Goal: Book appointment/travel/reservation

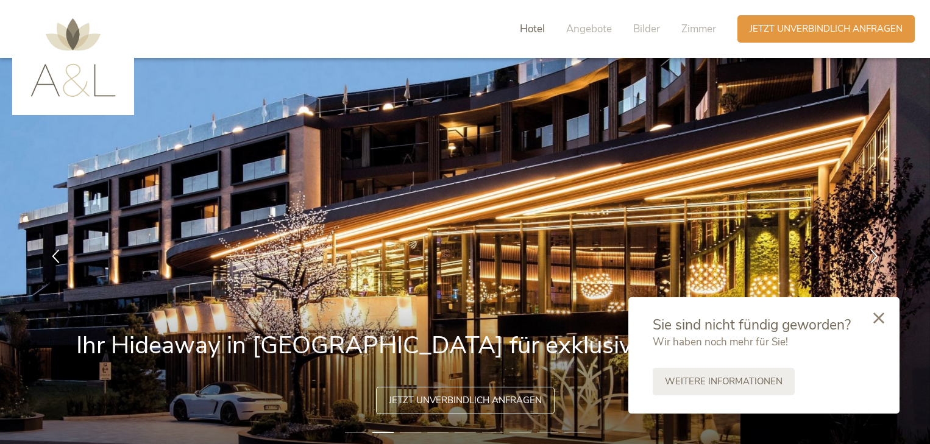
click at [543, 29] on span "Hotel" at bounding box center [532, 29] width 25 height 14
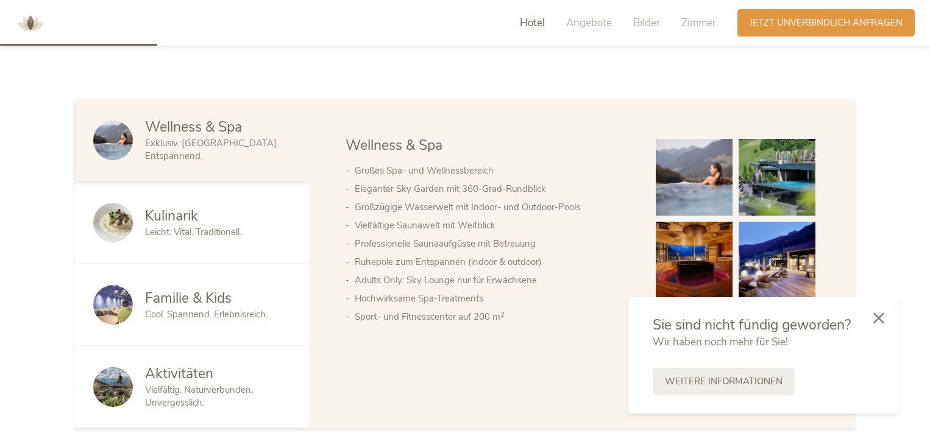
scroll to position [618, 0]
click at [150, 304] on span "Familie & Kids" at bounding box center [188, 297] width 86 height 19
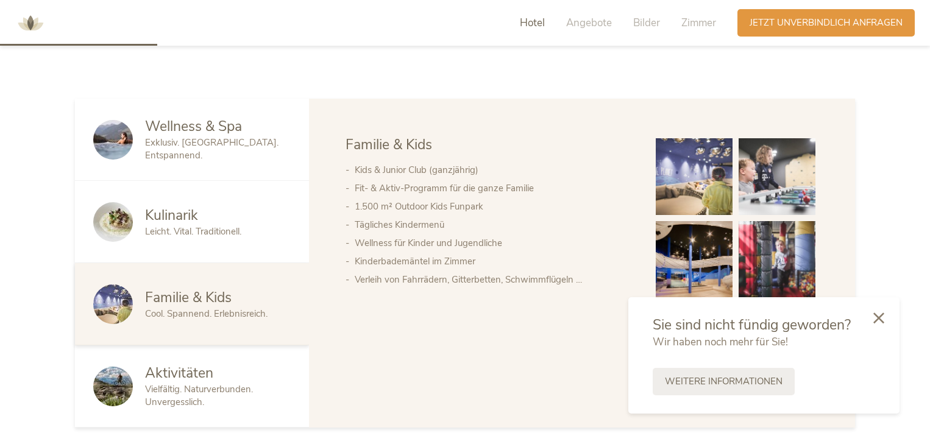
click at [872, 318] on div at bounding box center [878, 318] width 41 height 43
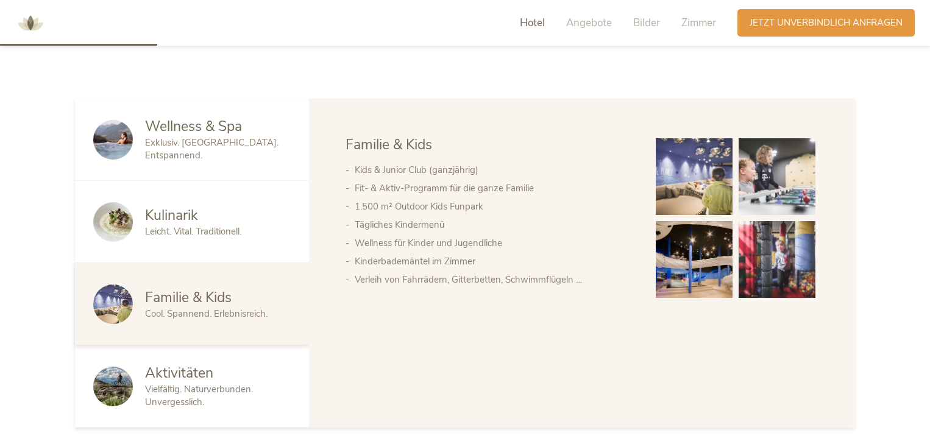
click at [718, 171] on img at bounding box center [693, 176] width 77 height 77
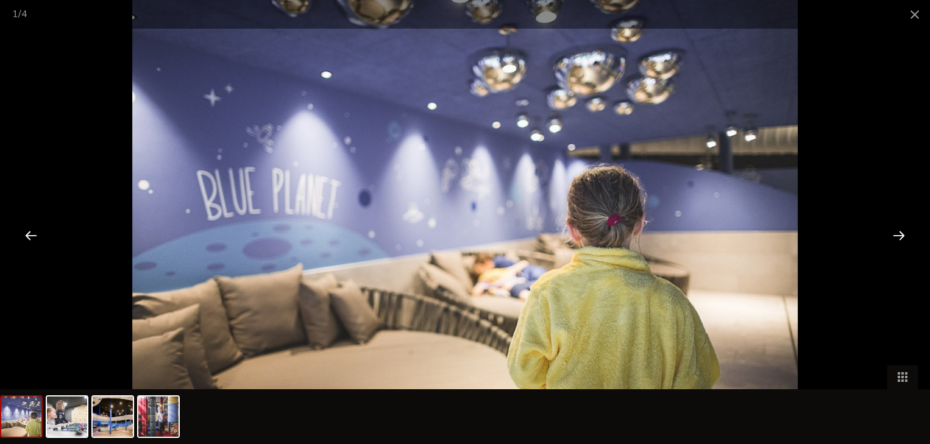
click at [894, 235] on div at bounding box center [899, 235] width 38 height 38
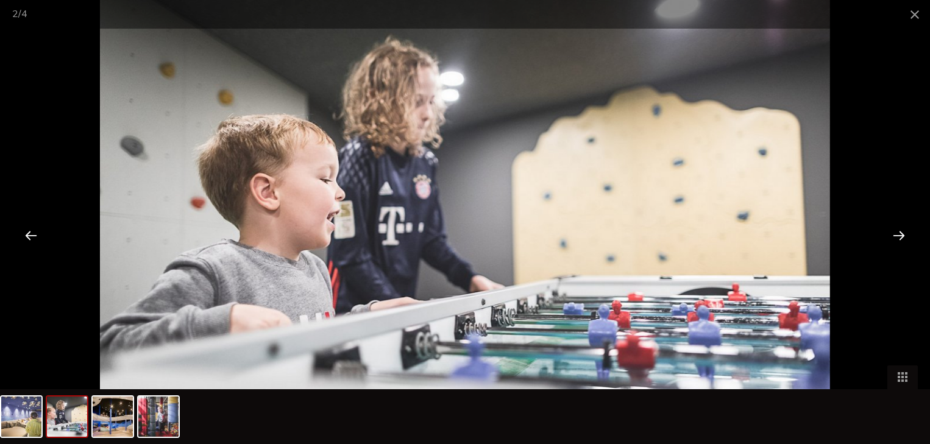
click at [894, 235] on div at bounding box center [899, 235] width 38 height 38
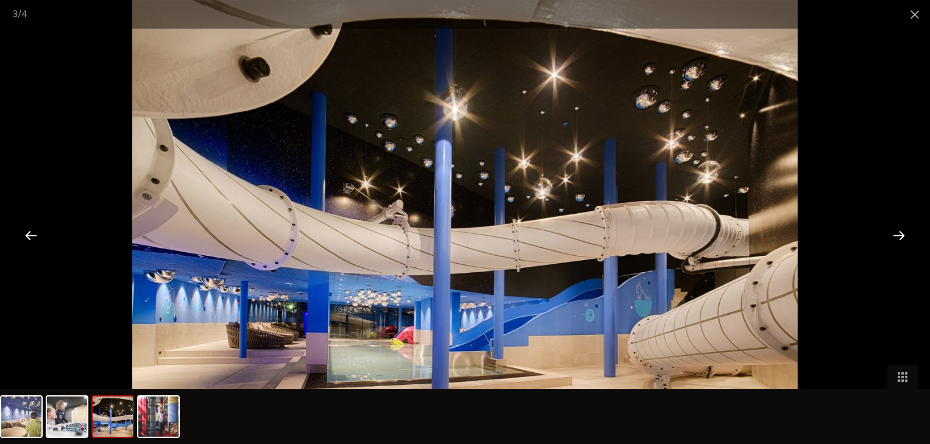
click at [894, 235] on div at bounding box center [899, 235] width 38 height 38
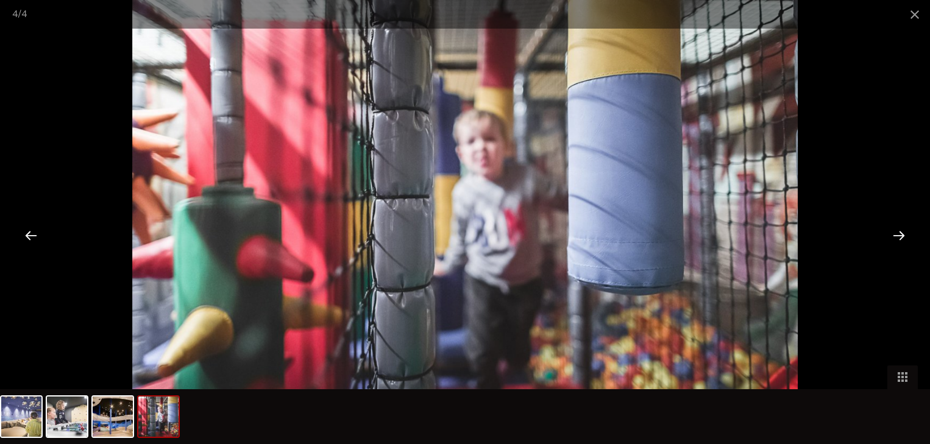
click at [894, 235] on div at bounding box center [899, 235] width 38 height 38
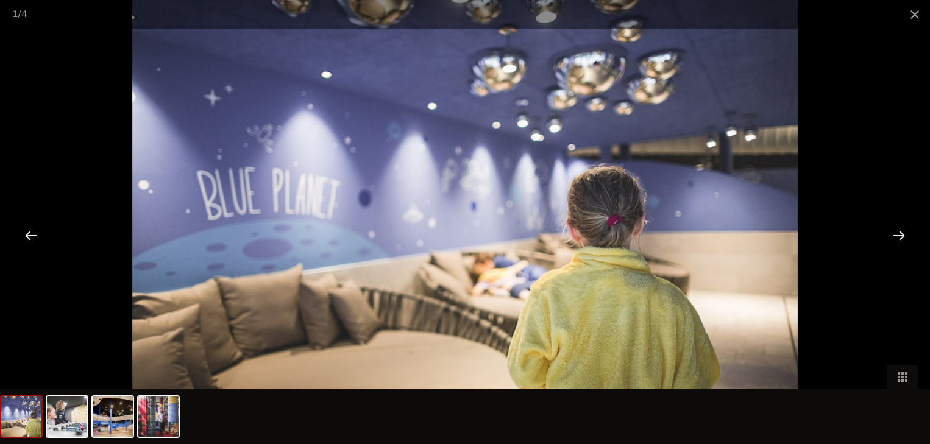
click at [894, 235] on div at bounding box center [899, 235] width 38 height 38
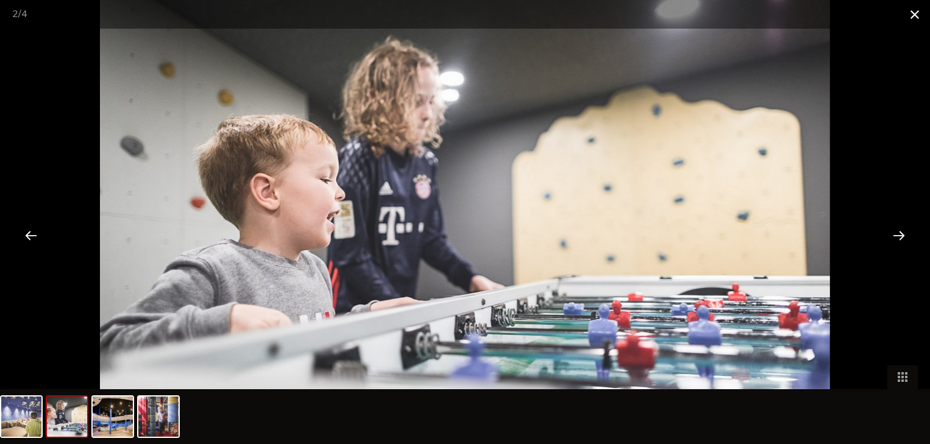
click at [910, 16] on span at bounding box center [914, 14] width 30 height 29
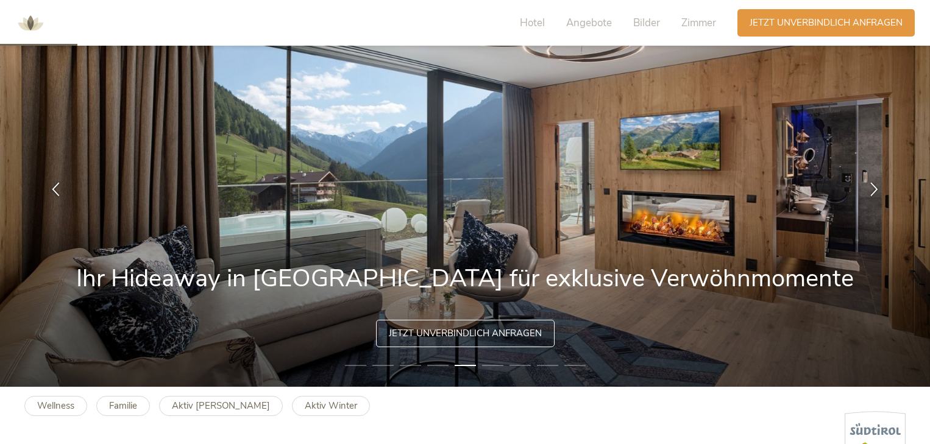
scroll to position [0, 0]
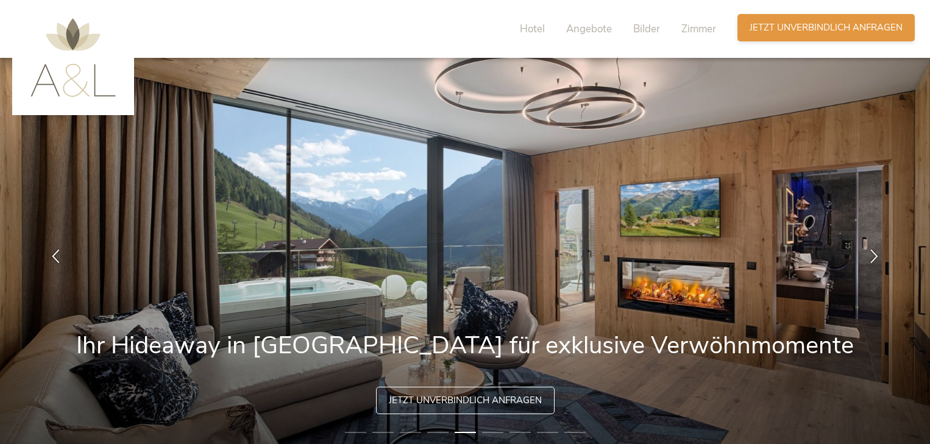
click at [774, 33] on span "Jetzt unverbindlich anfragen" at bounding box center [825, 27] width 153 height 13
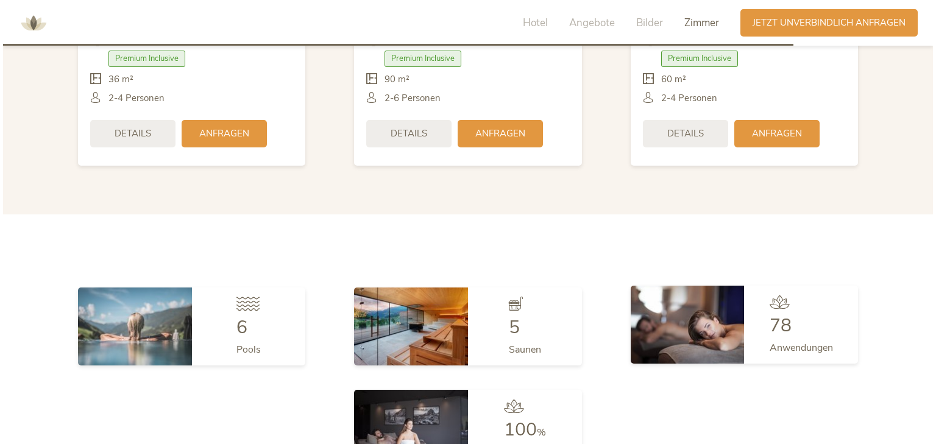
scroll to position [2862, 0]
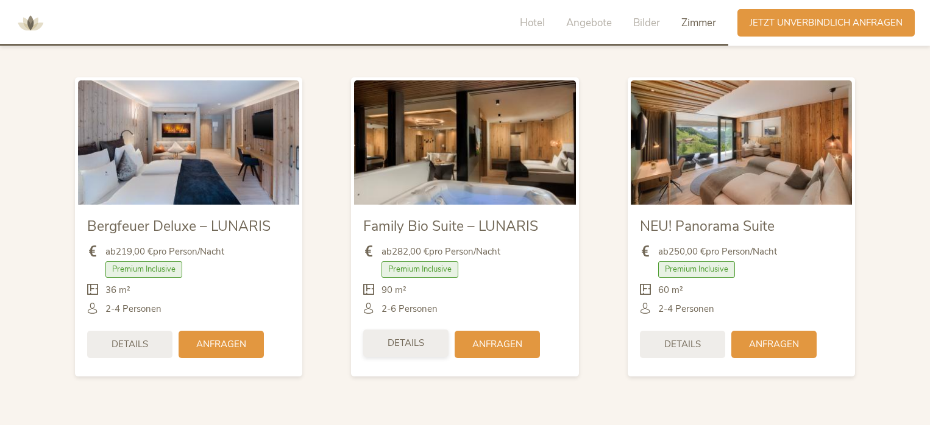
click at [404, 337] on span "Details" at bounding box center [405, 343] width 37 height 13
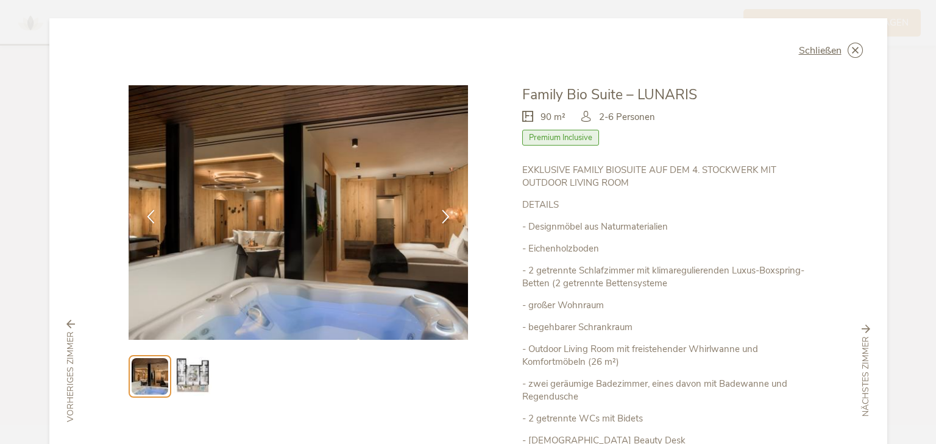
click at [413, 248] on img at bounding box center [299, 212] width 340 height 255
click at [191, 378] on img at bounding box center [192, 376] width 39 height 39
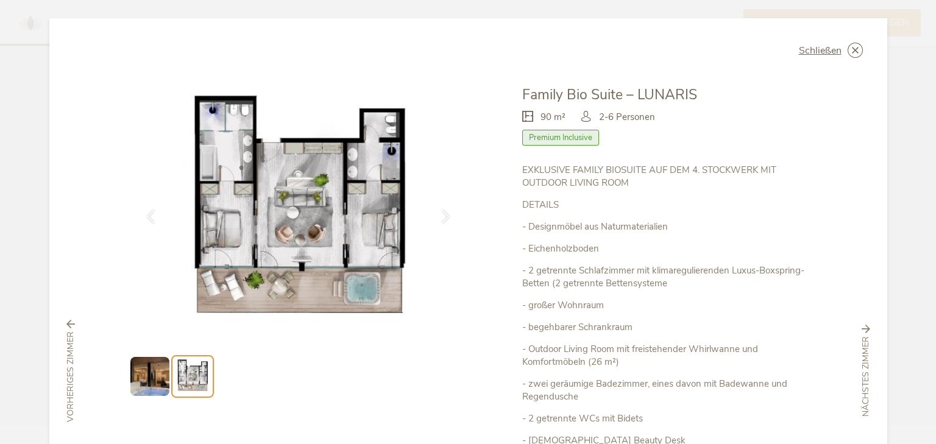
click at [263, 203] on img at bounding box center [299, 212] width 340 height 255
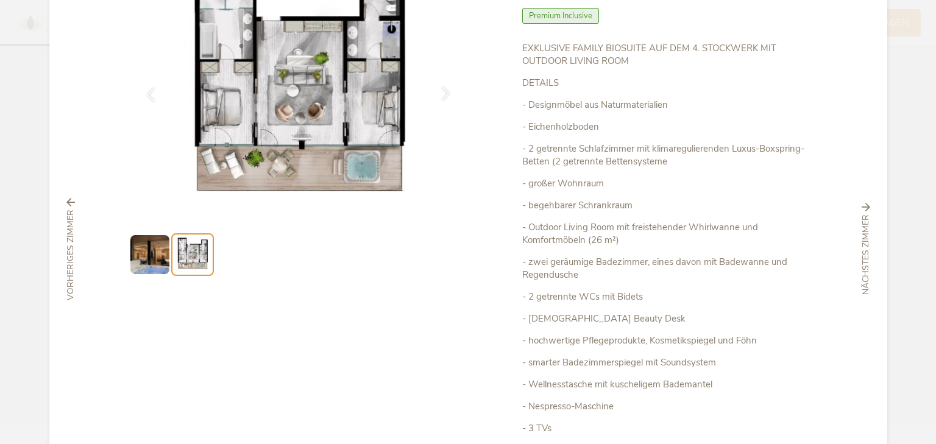
scroll to position [297, 0]
